Goal: Transaction & Acquisition: Subscribe to service/newsletter

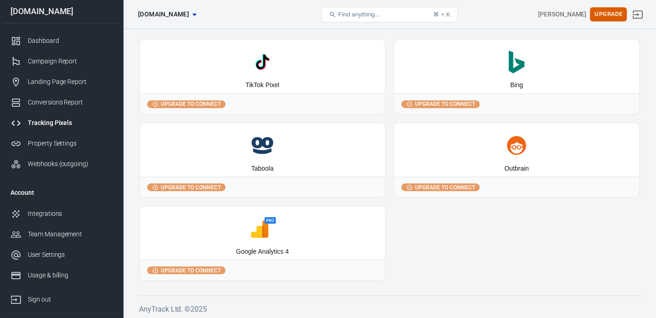
scroll to position [122, 0]
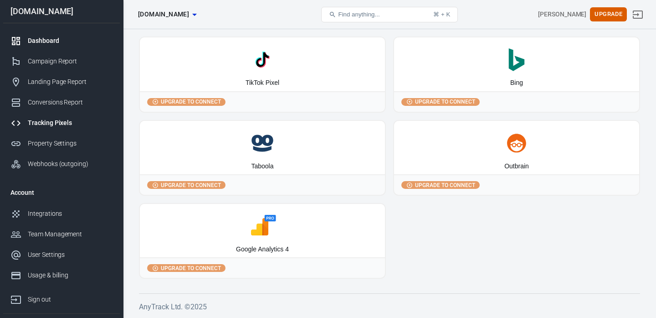
click at [36, 40] on div "Dashboard" at bounding box center [70, 41] width 85 height 10
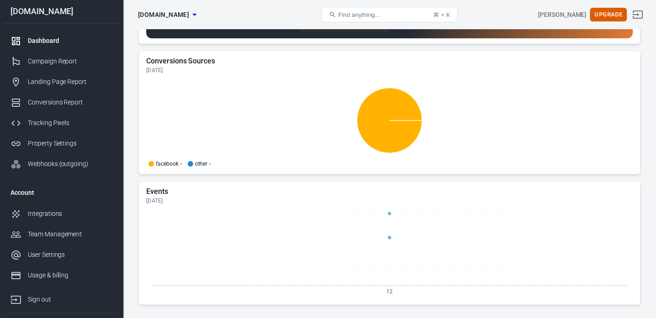
scroll to position [1001, 0]
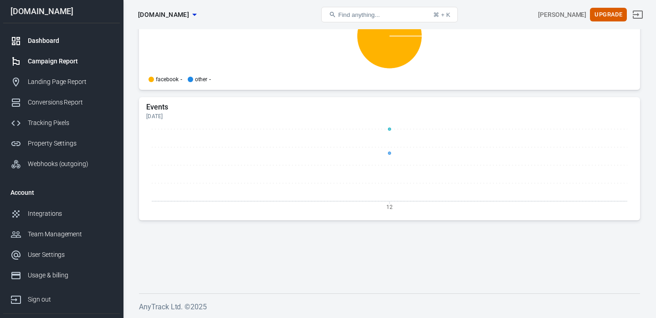
click at [39, 68] on link "Campaign Report" at bounding box center [61, 61] width 117 height 21
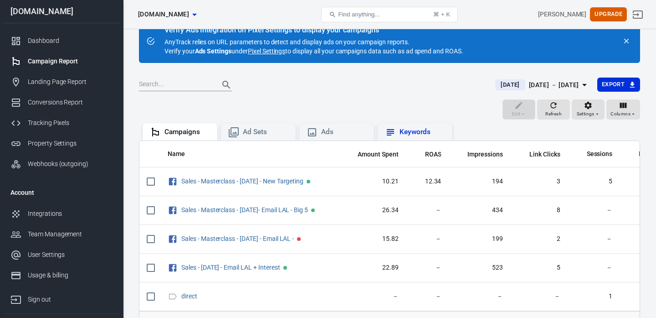
click at [407, 128] on div "Keywords" at bounding box center [423, 132] width 46 height 10
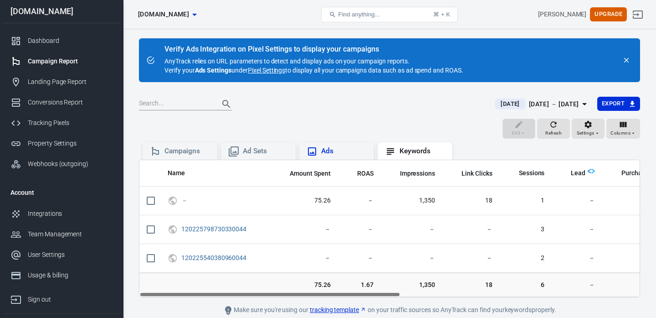
click at [330, 146] on div "Ads" at bounding box center [337, 151] width 60 height 11
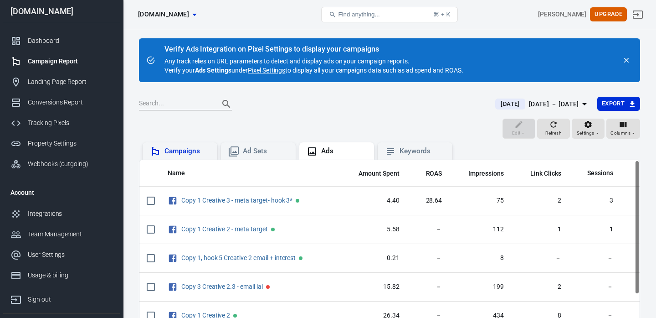
click at [178, 152] on div "Campaigns" at bounding box center [187, 151] width 46 height 10
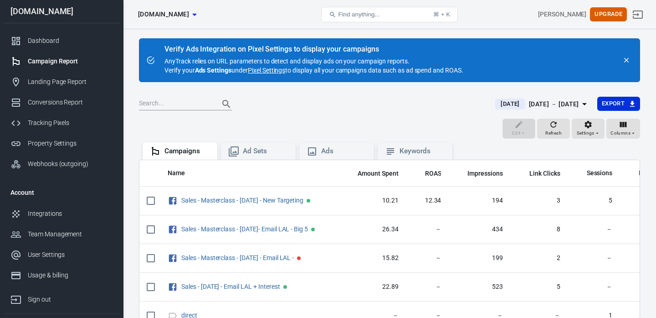
click at [268, 69] on link "Pixel Settings" at bounding box center [266, 70] width 37 height 9
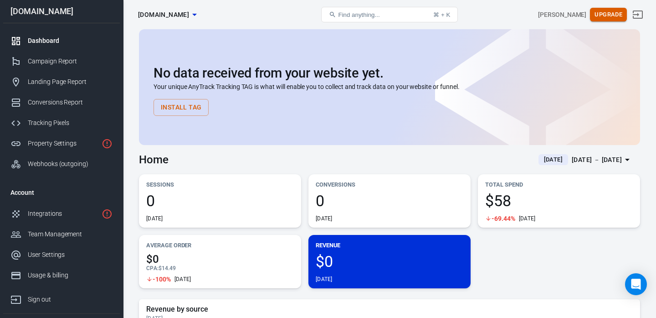
click at [602, 10] on button "Upgrade" at bounding box center [608, 15] width 37 height 14
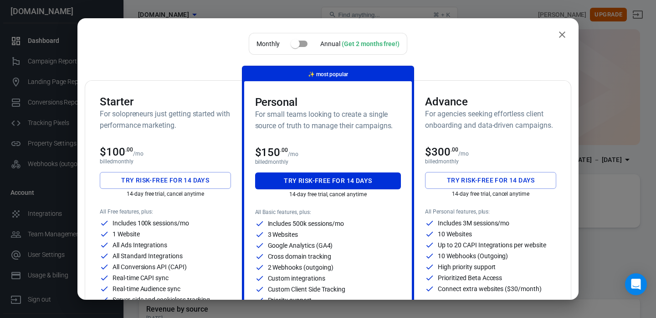
click at [178, 180] on button "Try risk-free for 14 days" at bounding box center [165, 180] width 131 height 17
